Goal: Task Accomplishment & Management: Use online tool/utility

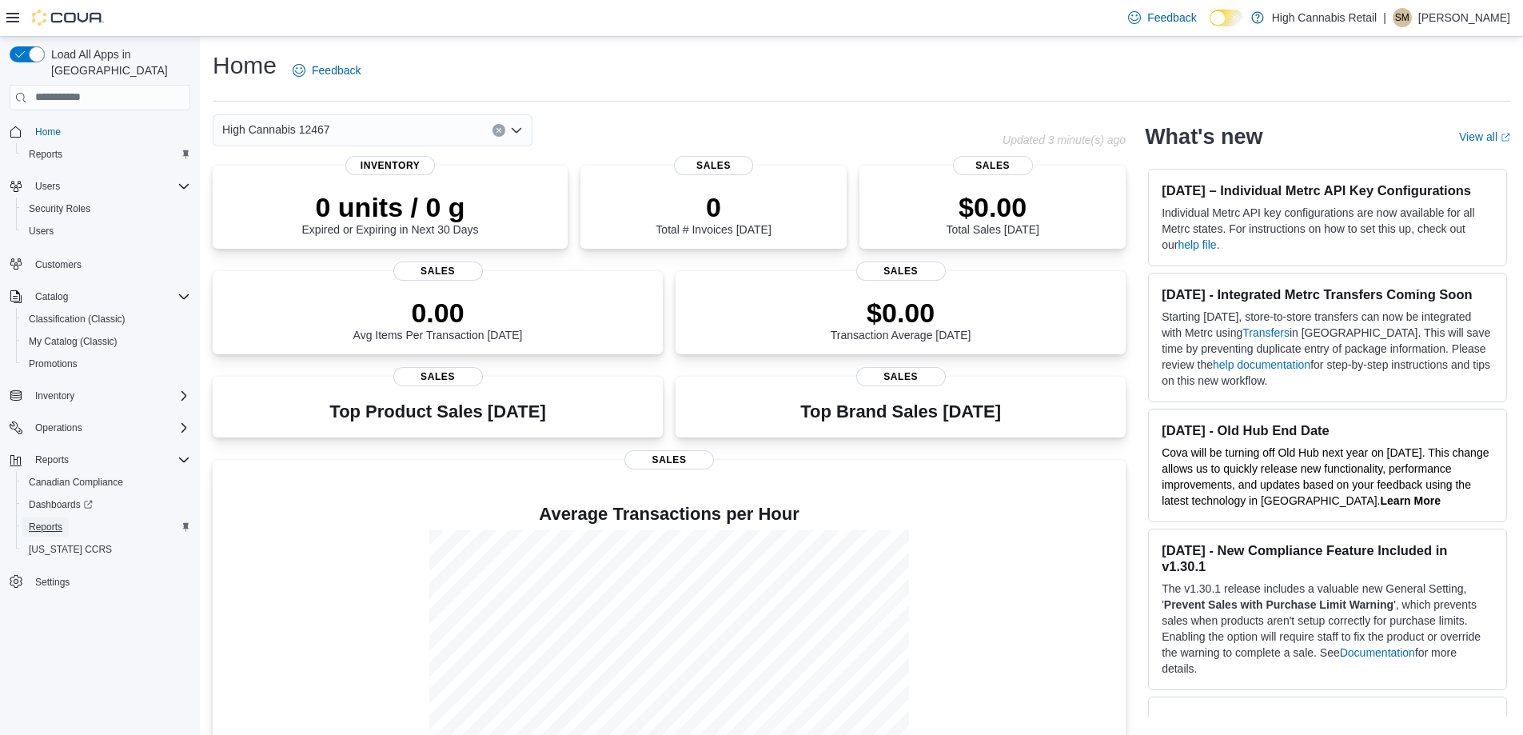
click at [47, 520] on span "Reports" at bounding box center [46, 526] width 34 height 13
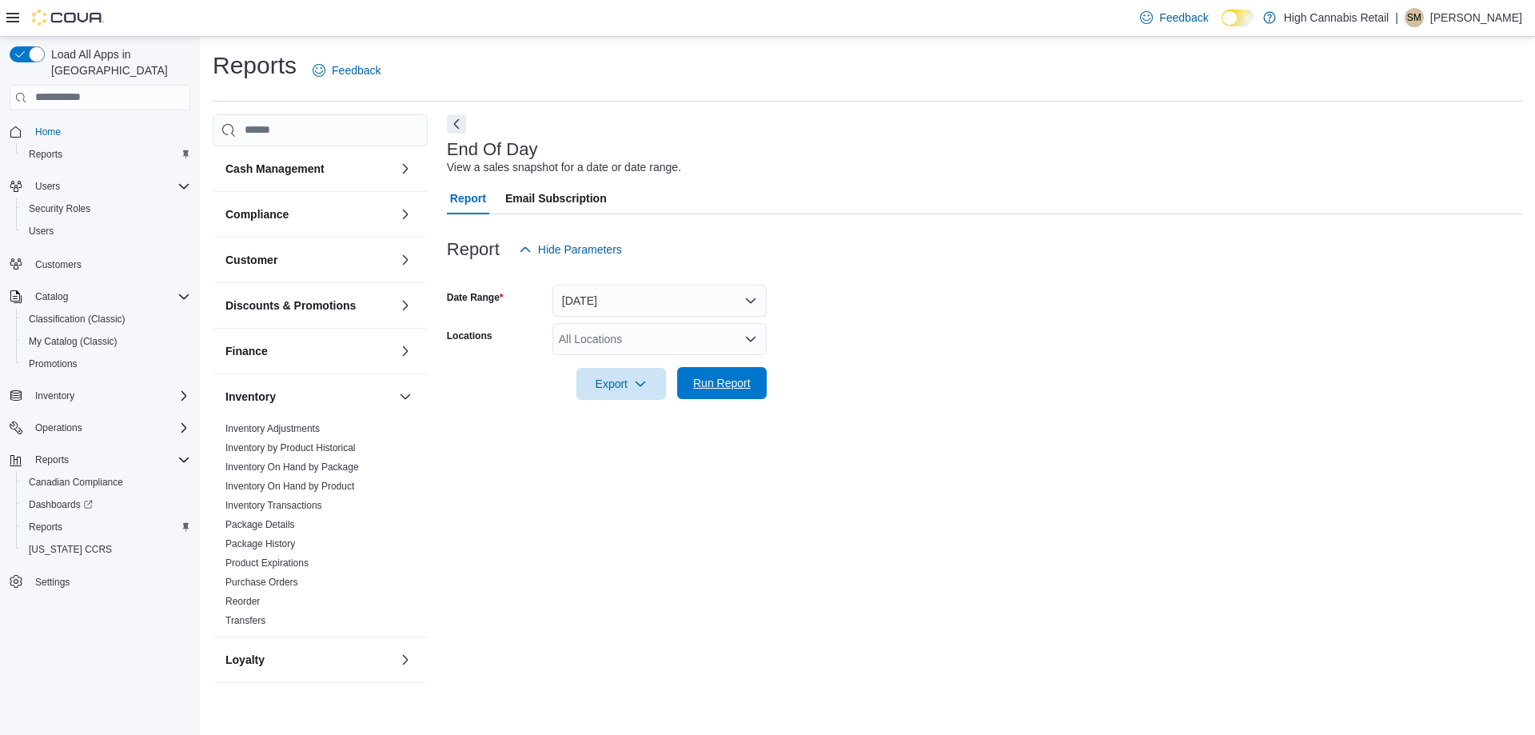
click at [718, 392] on span "Run Report" at bounding box center [722, 383] width 70 height 32
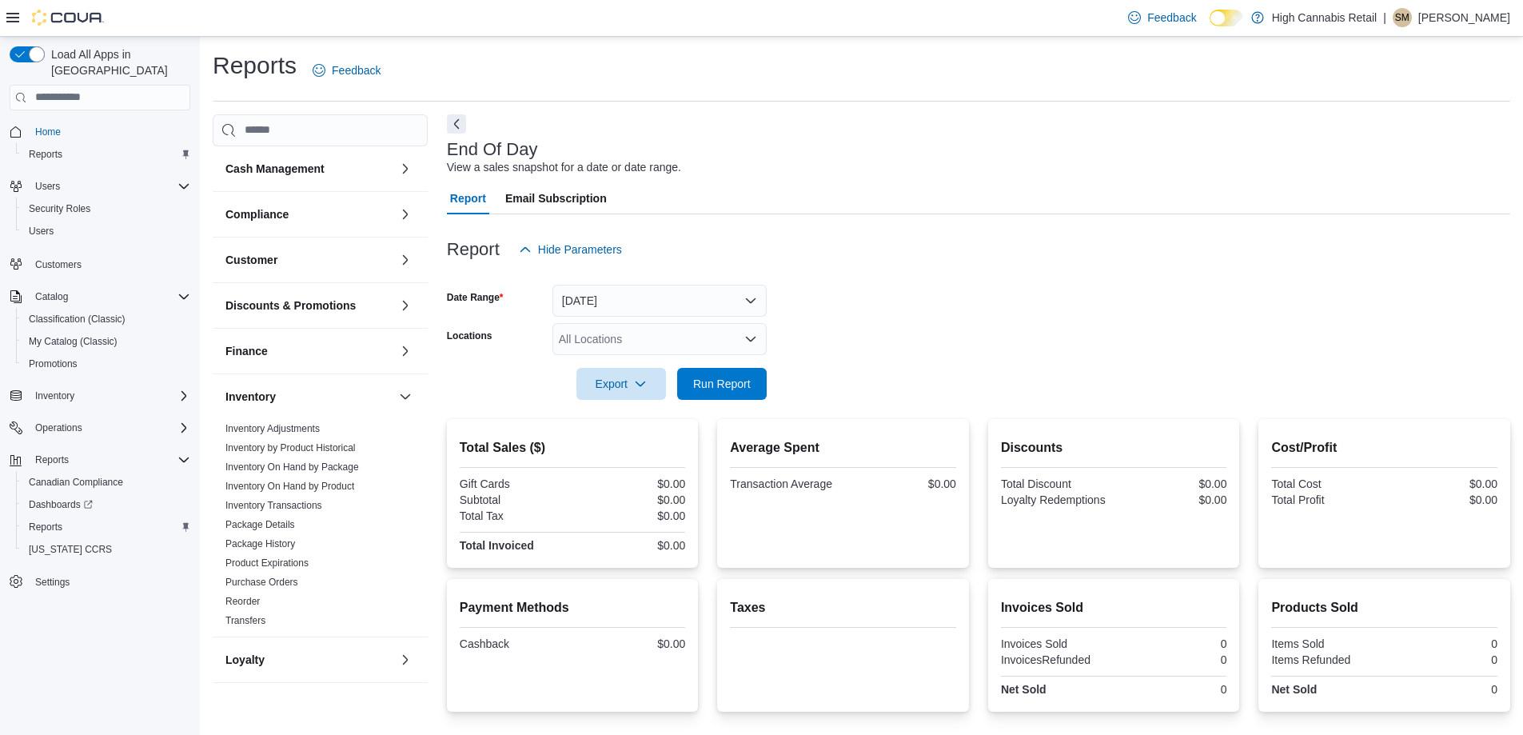
drag, startPoint x: 199, startPoint y: 616, endPoint x: 144, endPoint y: 766, distance: 159.4
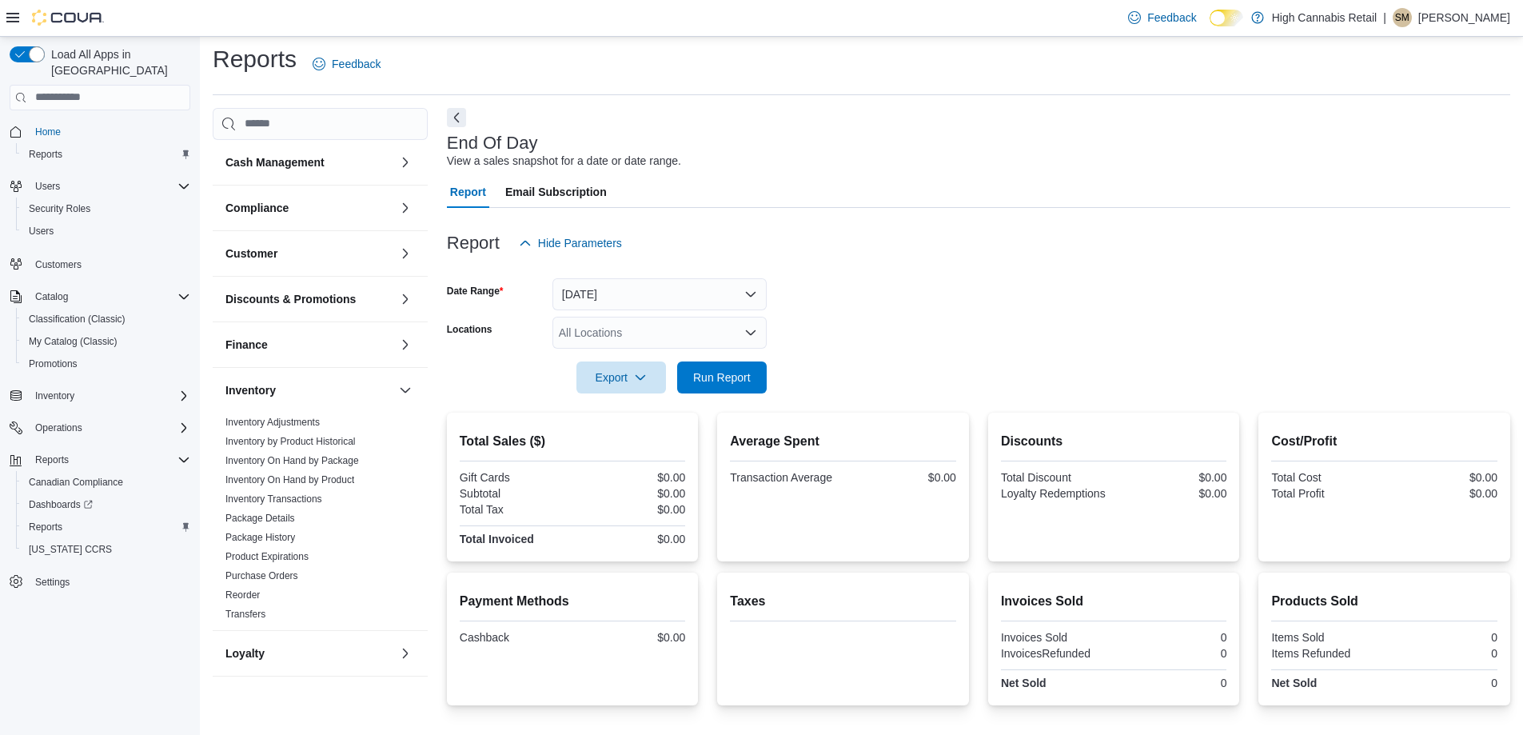
click at [1043, 357] on div at bounding box center [978, 355] width 1063 height 13
click at [695, 371] on span "Run Report" at bounding box center [722, 377] width 58 height 16
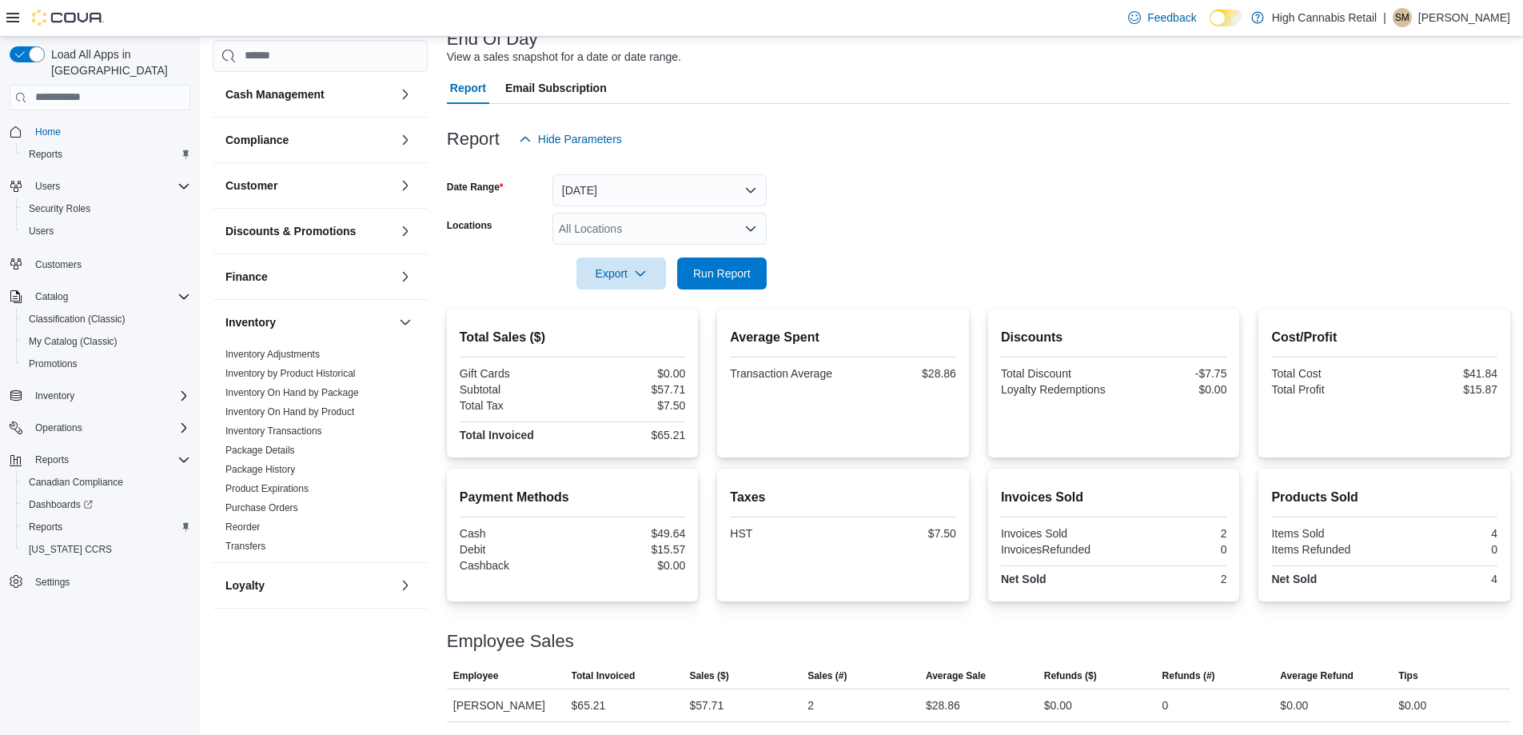
click at [737, 249] on div at bounding box center [978, 251] width 1063 height 13
click at [733, 280] on span "Run Report" at bounding box center [722, 273] width 58 height 16
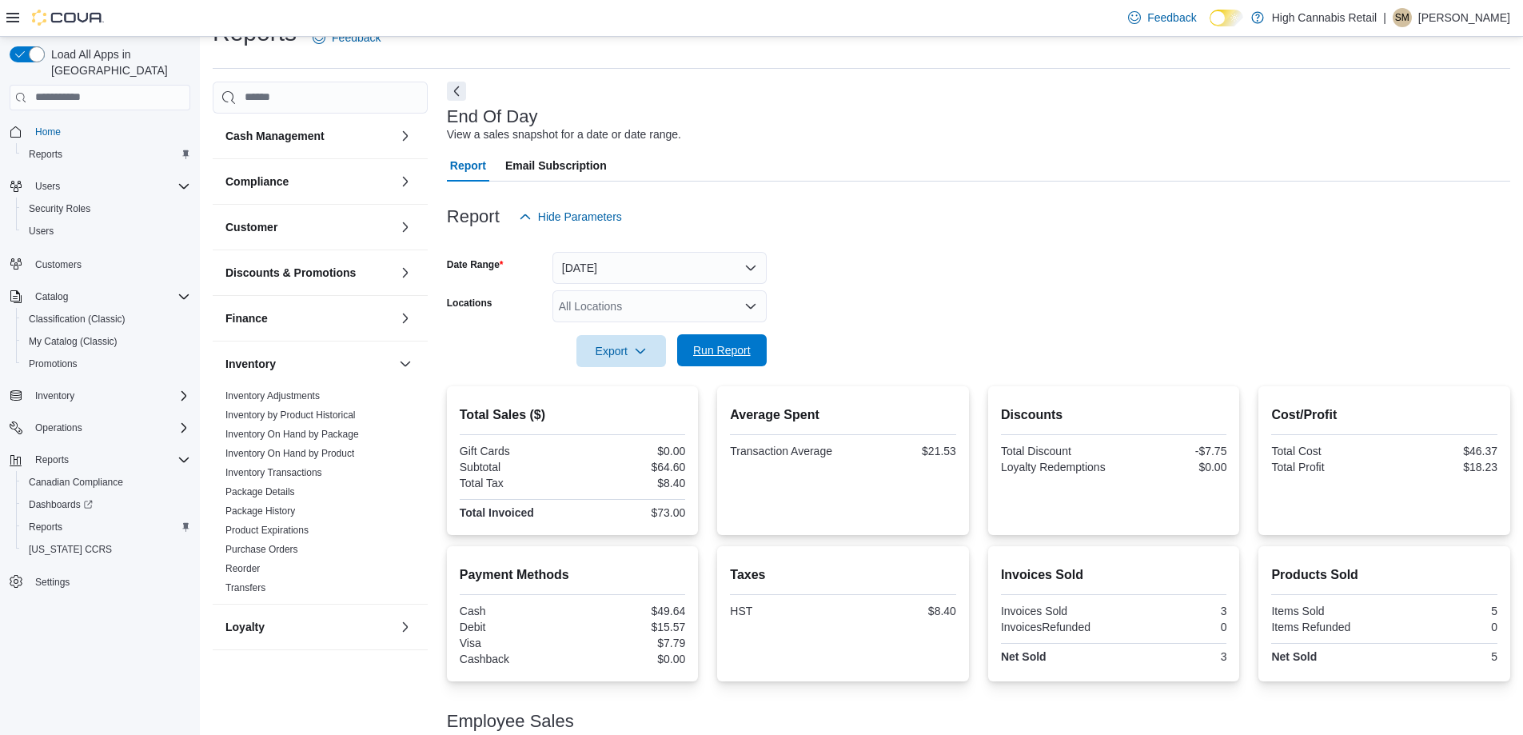
click at [743, 351] on span "Run Report" at bounding box center [722, 350] width 58 height 16
click at [1095, 201] on div "Report Hide Parameters" at bounding box center [978, 217] width 1063 height 32
click at [729, 357] on span "Run Report" at bounding box center [722, 350] width 58 height 16
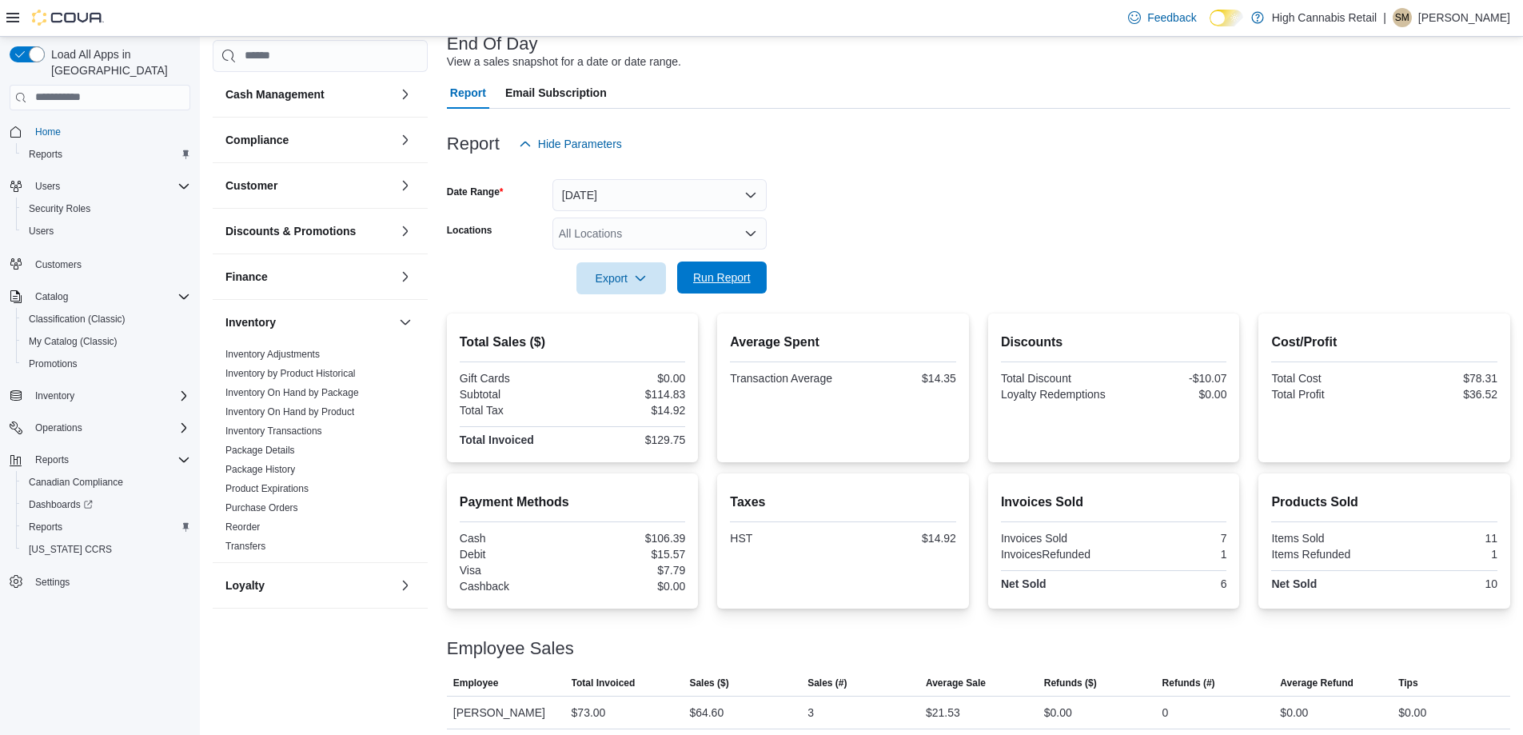
scroll to position [211, 0]
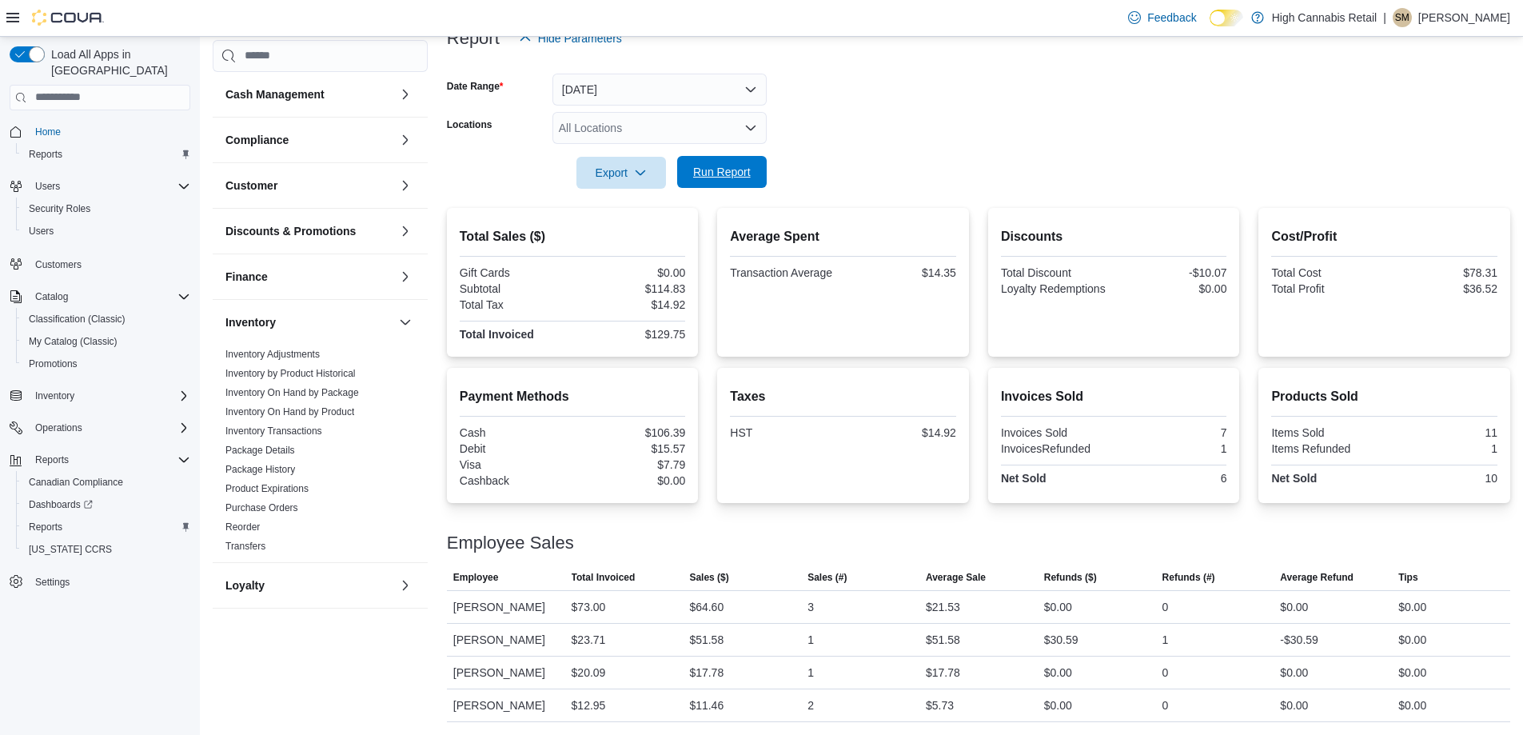
click at [707, 175] on span "Run Report" at bounding box center [722, 172] width 58 height 16
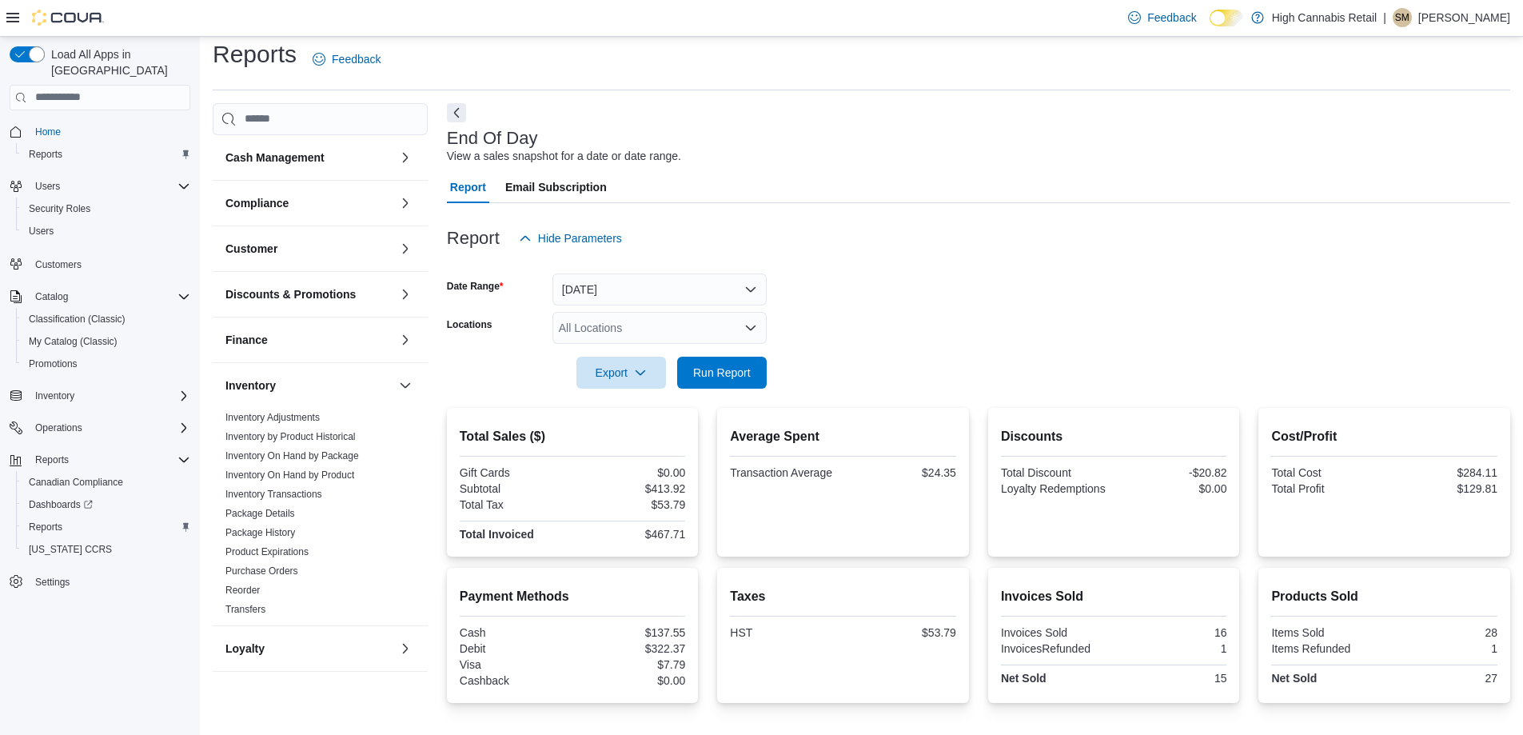
scroll to position [0, 0]
